Goal: Information Seeking & Learning: Learn about a topic

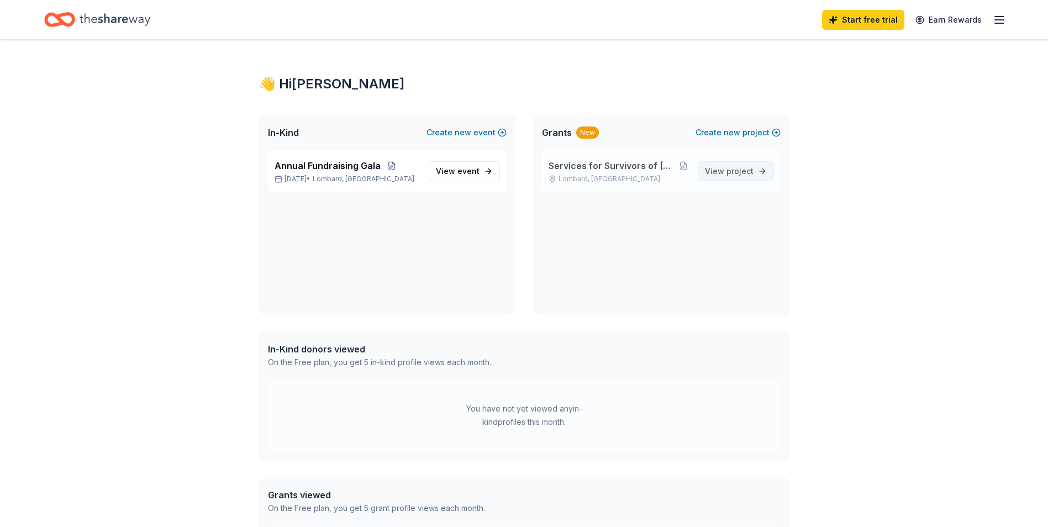
click at [729, 173] on span "project" at bounding box center [740, 170] width 27 height 9
click at [587, 132] on div "New" at bounding box center [587, 133] width 23 height 12
click at [723, 169] on span "View project" at bounding box center [729, 171] width 49 height 13
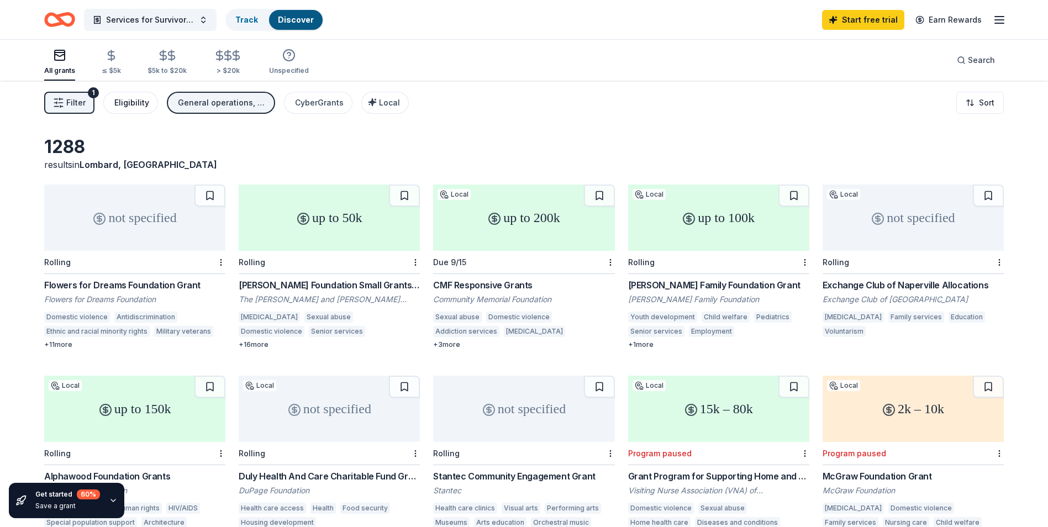
click at [124, 106] on div "Eligibility" at bounding box center [131, 102] width 35 height 13
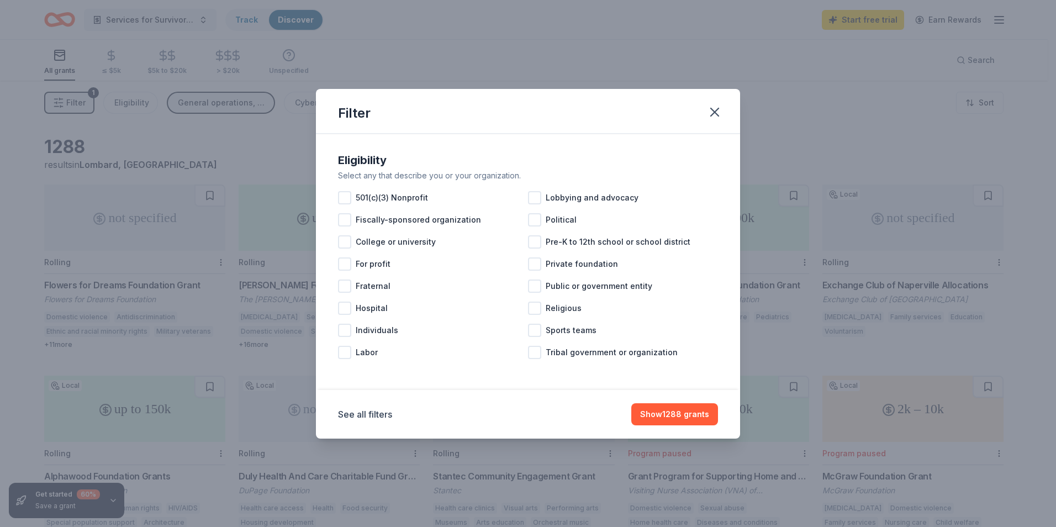
drag, startPoint x: 728, startPoint y: 113, endPoint x: 520, endPoint y: 122, distance: 207.4
click at [728, 114] on div "Filter" at bounding box center [528, 111] width 424 height 45
click at [709, 112] on icon "button" at bounding box center [714, 111] width 15 height 15
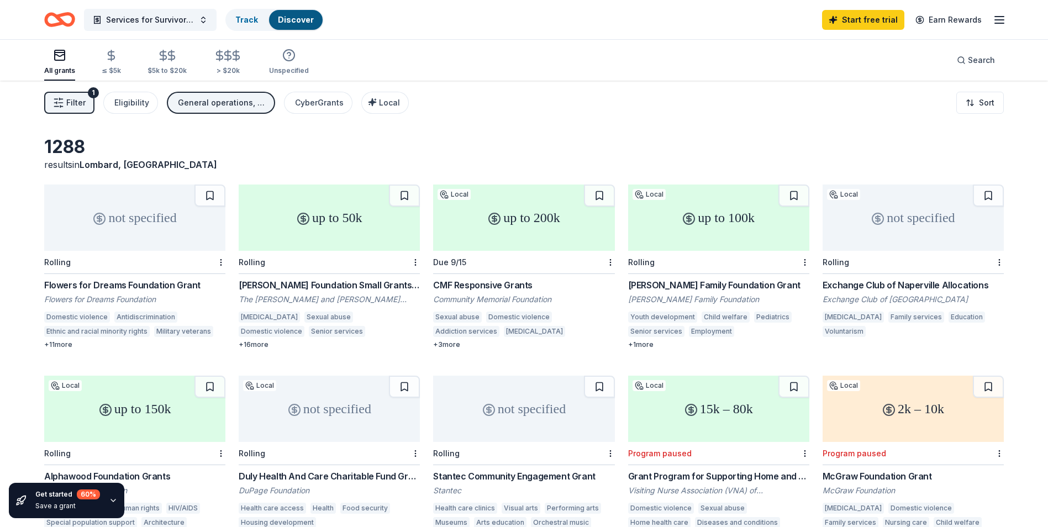
click at [78, 100] on span "Filter" at bounding box center [75, 102] width 19 height 13
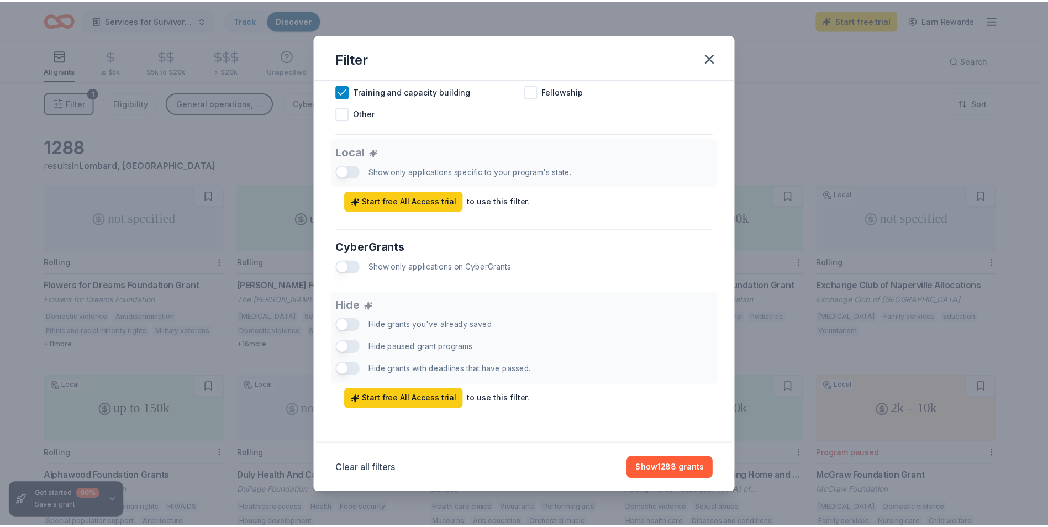
scroll to position [585, 0]
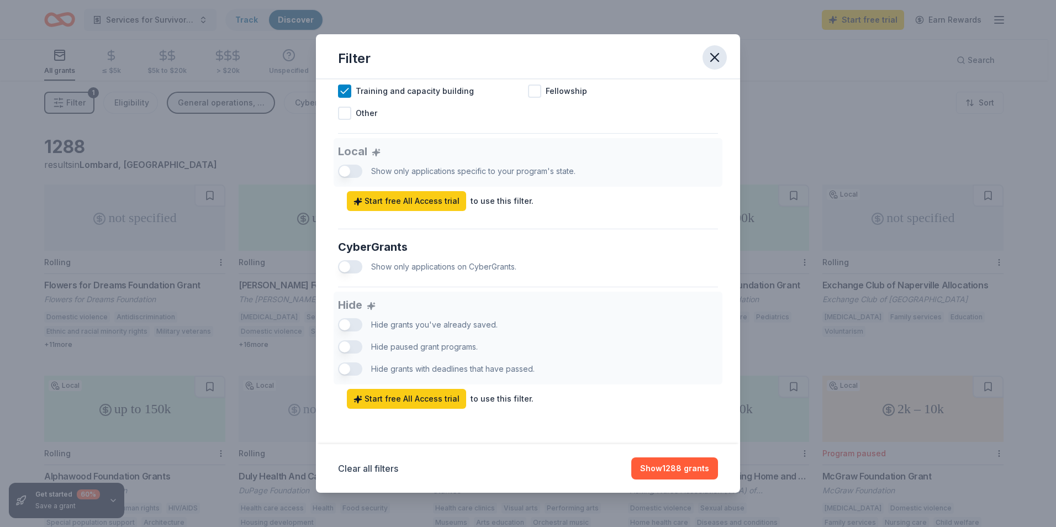
click at [719, 60] on icon "button" at bounding box center [714, 57] width 15 height 15
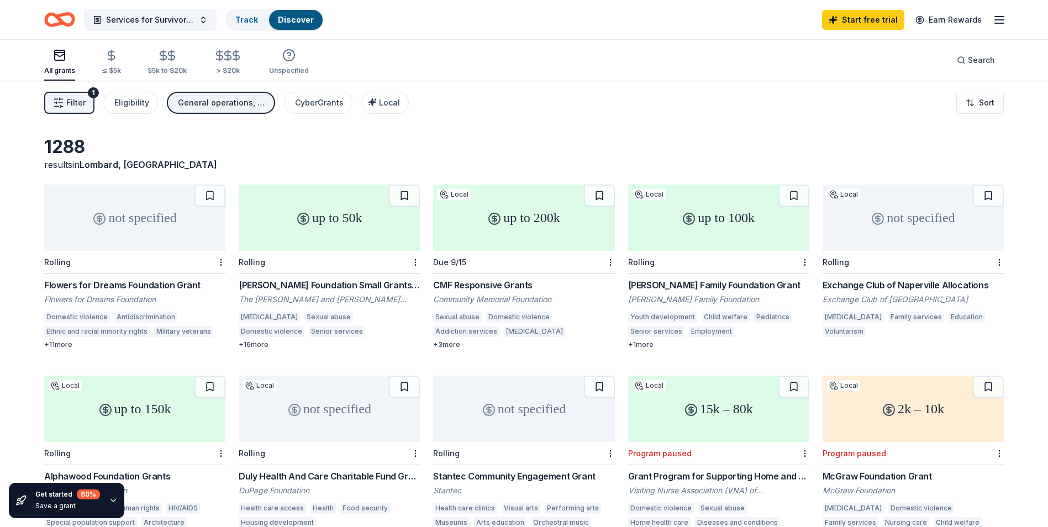
click at [140, 31] on div "Services for Survivors of [MEDICAL_DATA] and Exploitation Track Discover" at bounding box center [184, 20] width 280 height 26
